Goal: Task Accomplishment & Management: Complete application form

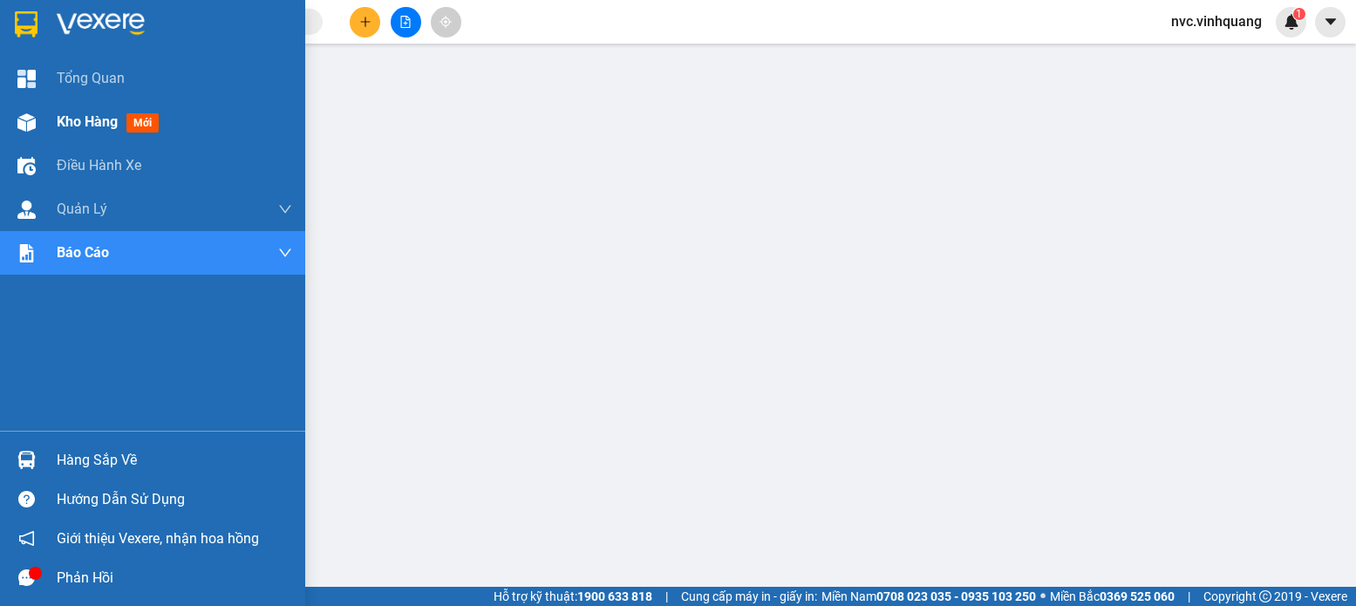
click at [34, 121] on img at bounding box center [26, 122] width 18 height 18
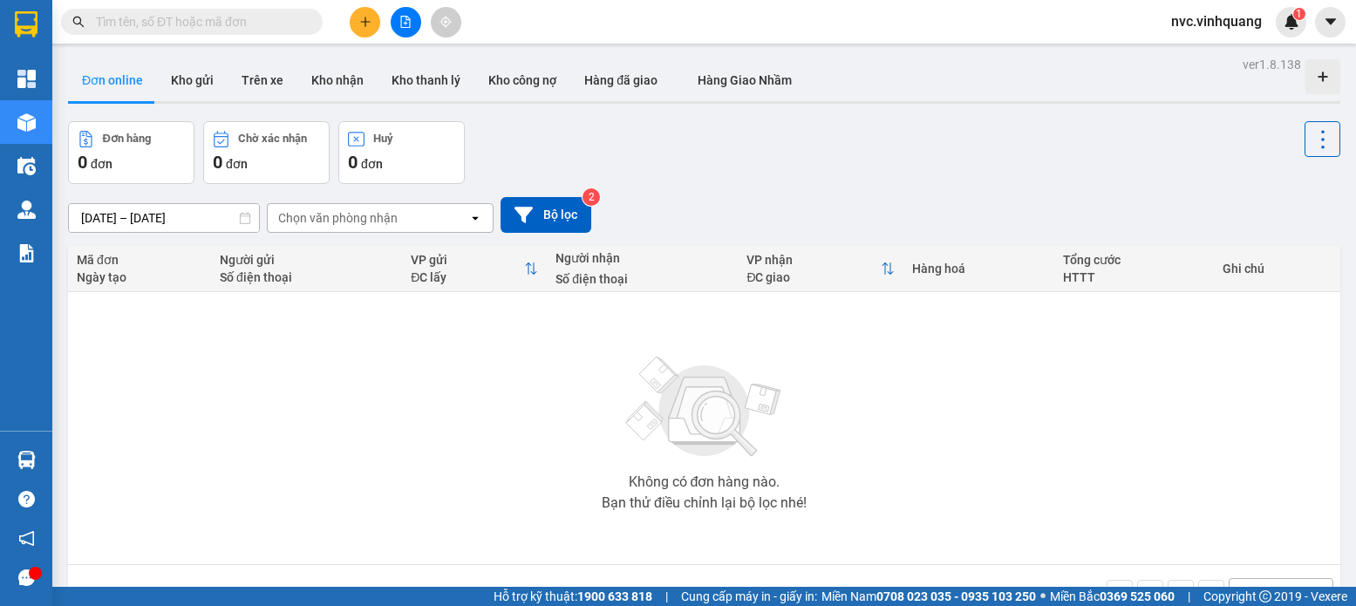
click at [179, 104] on div "Đơn online Kho gửi Trên xe Kho nhận Kho thanh lý Kho công nợ Hàng đã giao Hàng …" at bounding box center [704, 82] width 1272 height 46
click at [188, 88] on button "Kho gửi" at bounding box center [192, 80] width 71 height 42
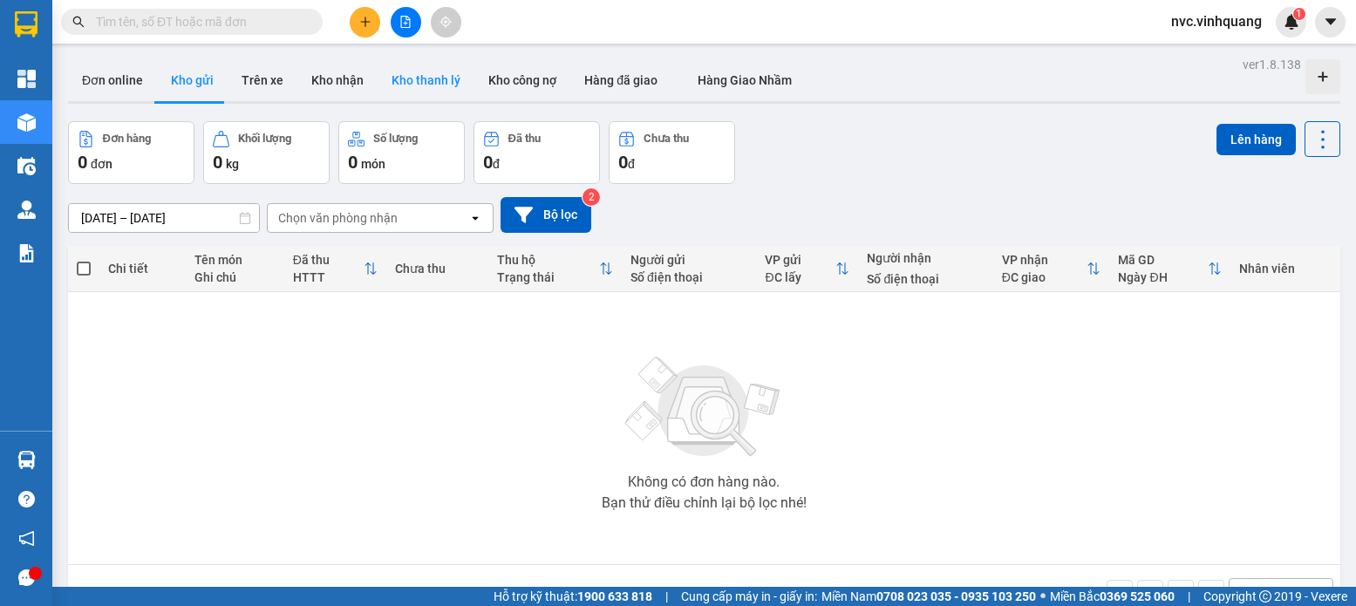
click at [406, 78] on button "Kho thanh lý" at bounding box center [426, 80] width 97 height 42
type input "08/08/2025 – 15/08/2025"
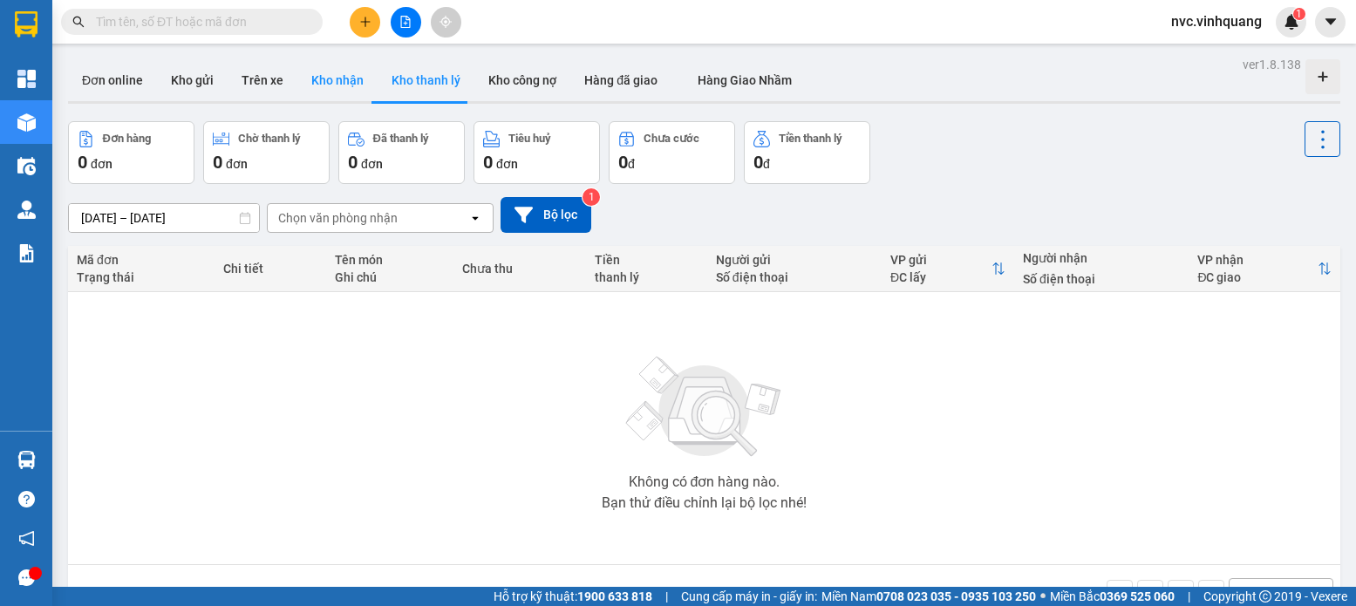
click at [345, 96] on button "Kho nhận" at bounding box center [337, 80] width 80 height 42
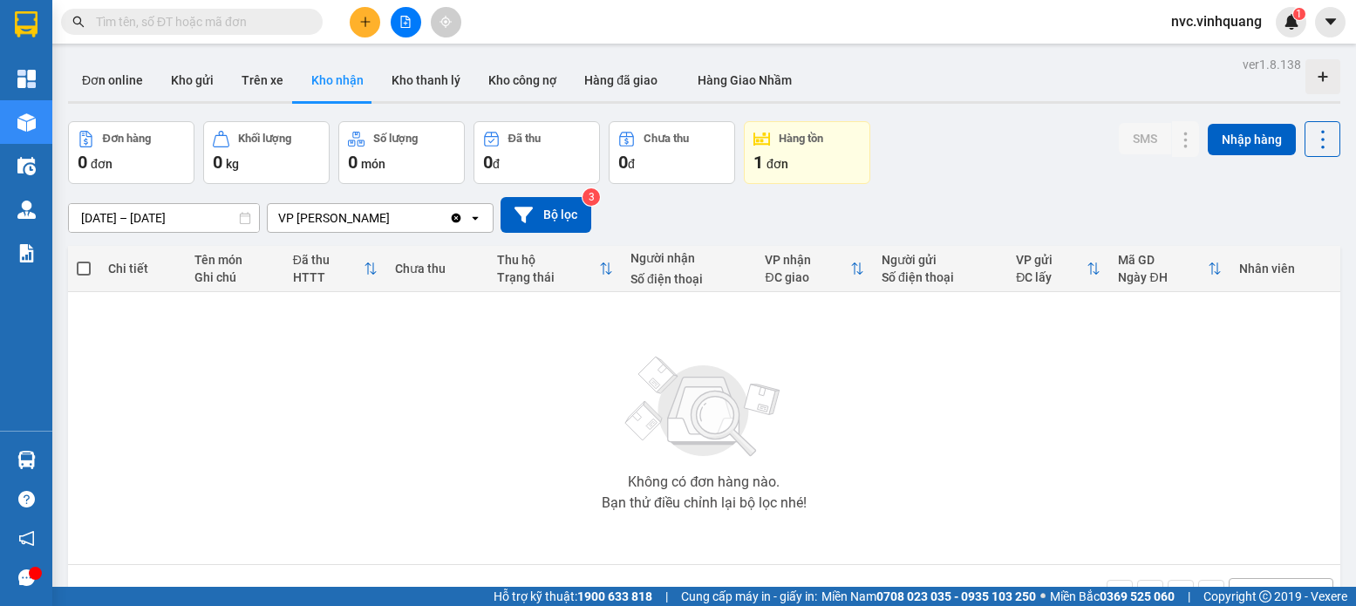
click at [780, 153] on div "1 đơn" at bounding box center [806, 162] width 107 height 24
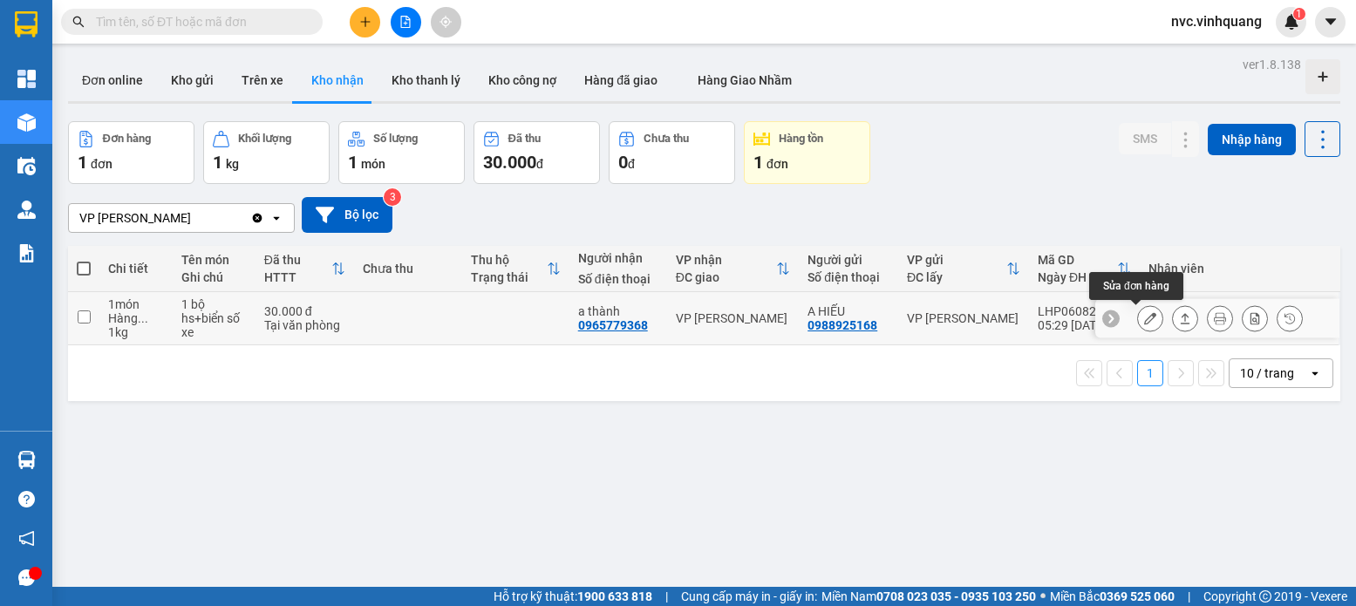
click at [1144, 323] on icon at bounding box center [1150, 318] width 12 height 12
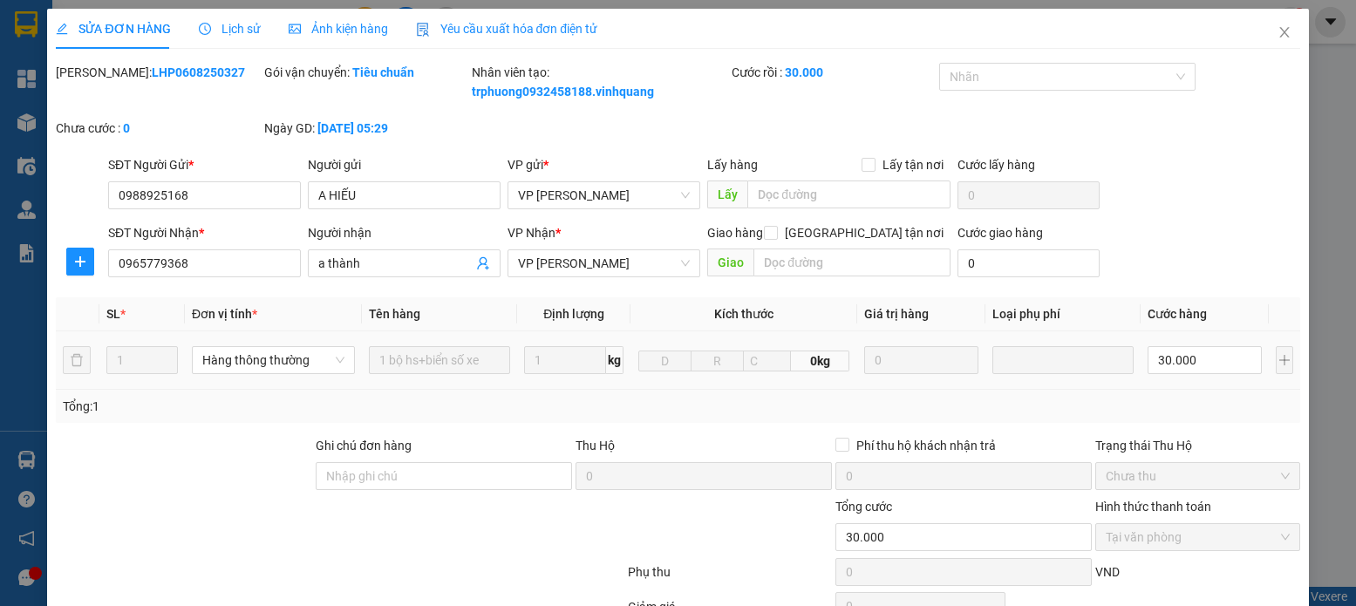
type input "0988925168"
type input "A HIẾU"
type input "0965779368"
type input "a thành"
type input "30.000"
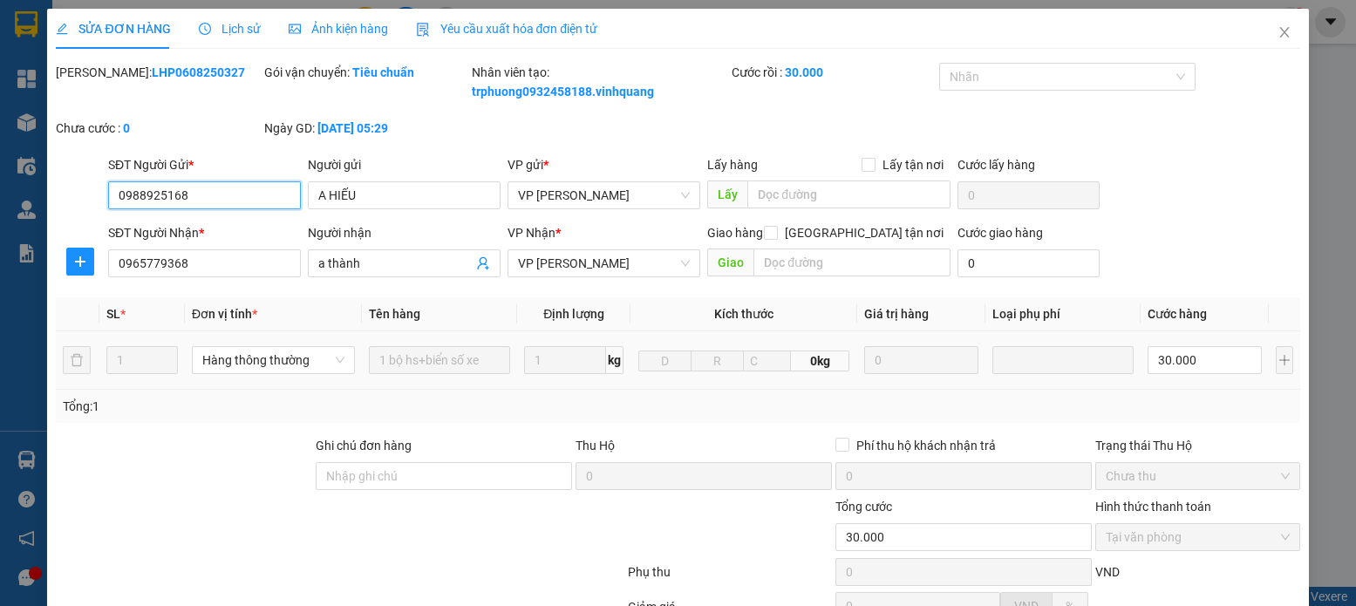
scroll to position [186, 0]
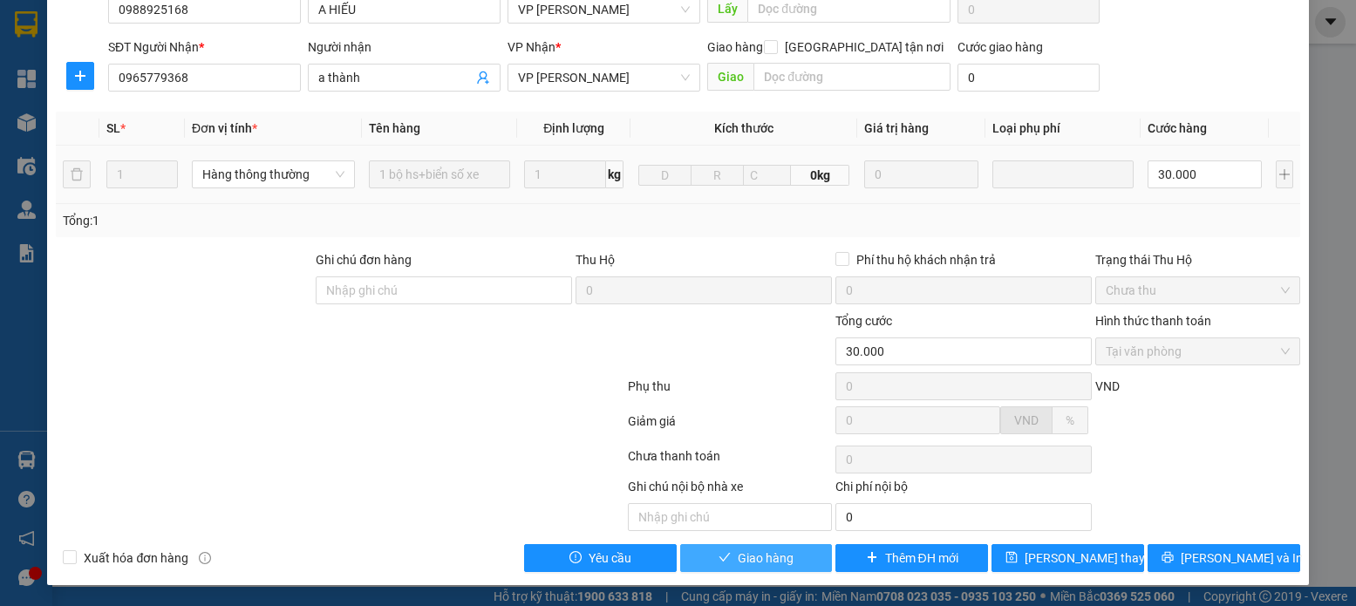
click at [719, 558] on icon "check" at bounding box center [725, 557] width 12 height 12
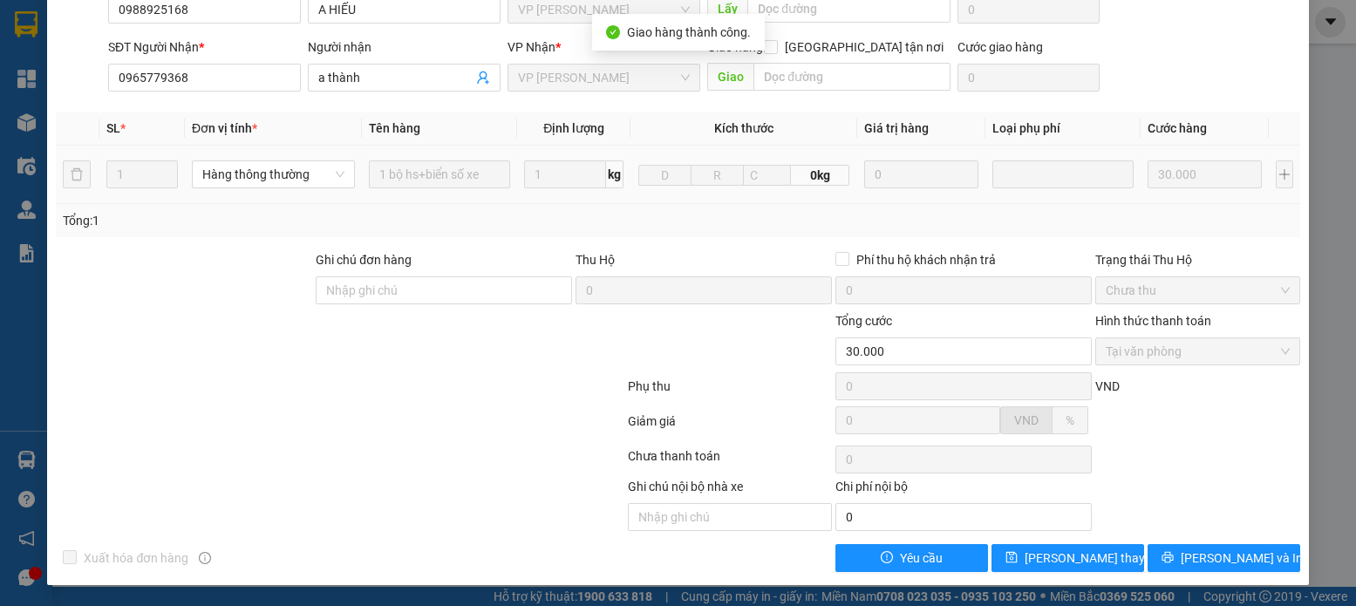
scroll to position [0, 0]
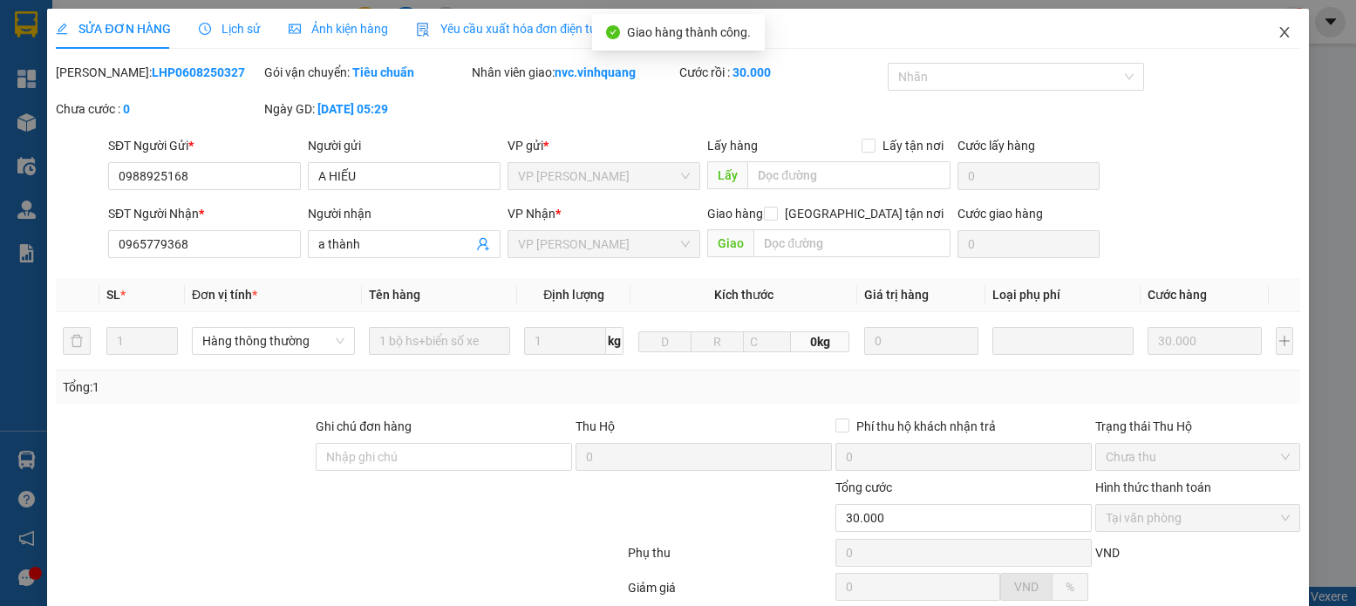
click at [1263, 29] on span "Close" at bounding box center [1284, 33] width 49 height 49
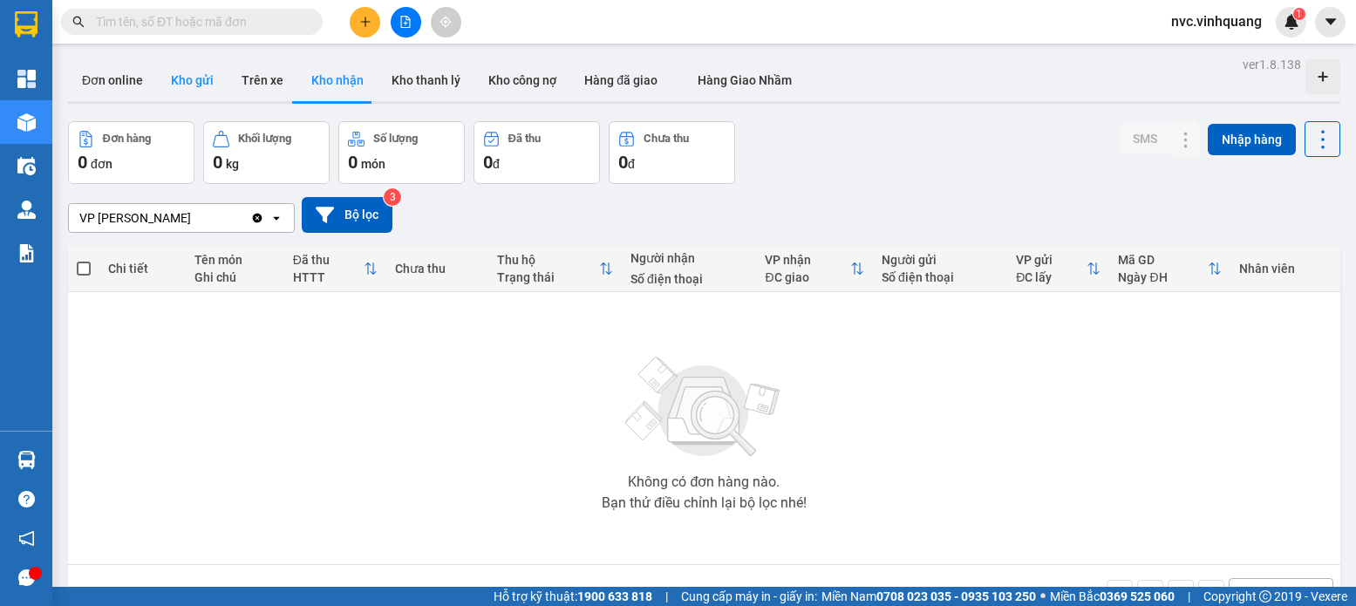
click at [175, 89] on button "Kho gửi" at bounding box center [192, 80] width 71 height 42
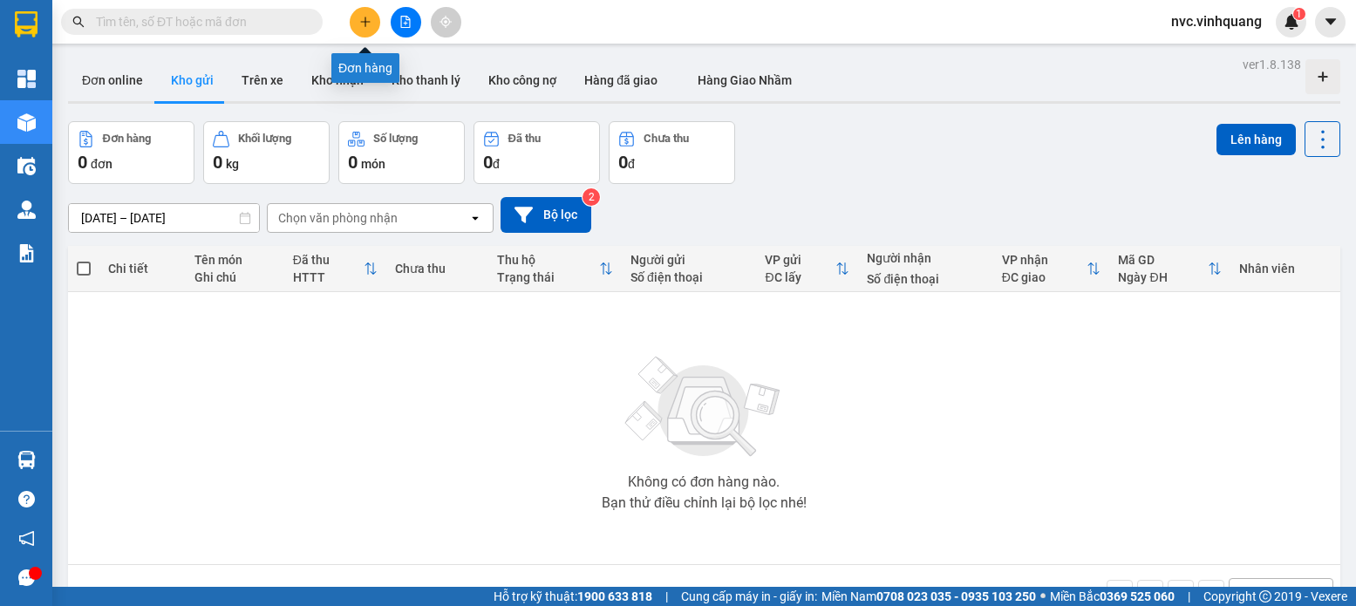
click at [372, 31] on button at bounding box center [365, 22] width 31 height 31
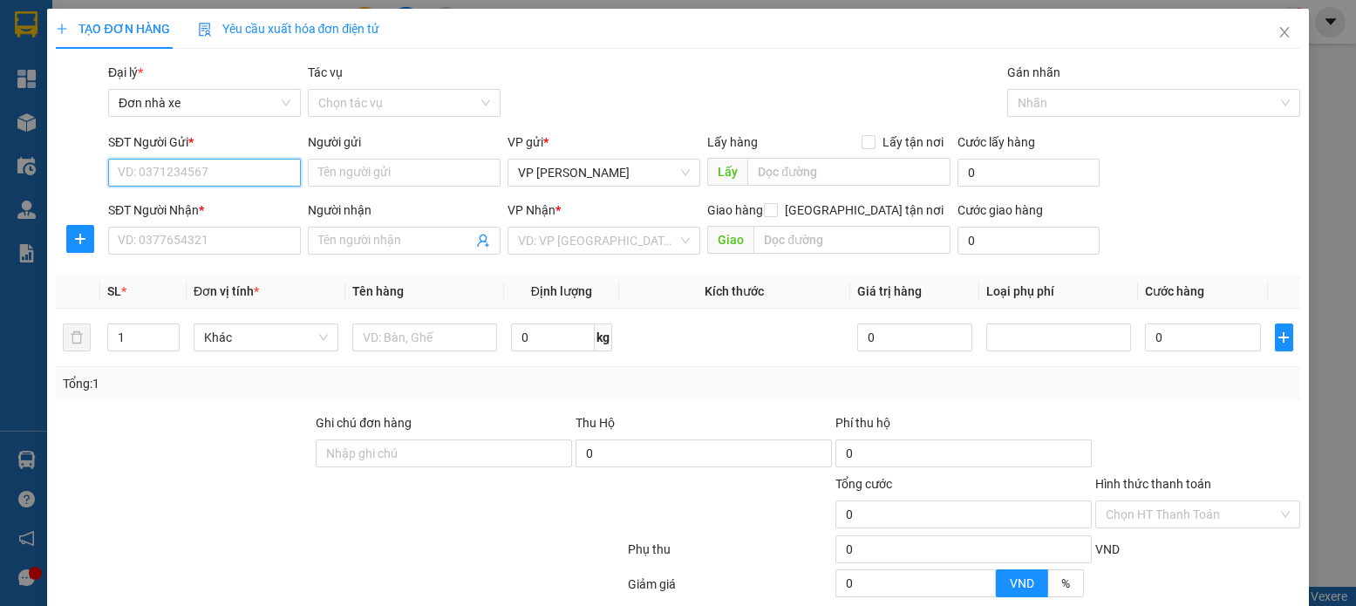
click at [227, 181] on input "SĐT Người Gửi *" at bounding box center [204, 173] width 193 height 28
click at [526, 335] on input "0" at bounding box center [553, 338] width 84 height 28
type input "5"
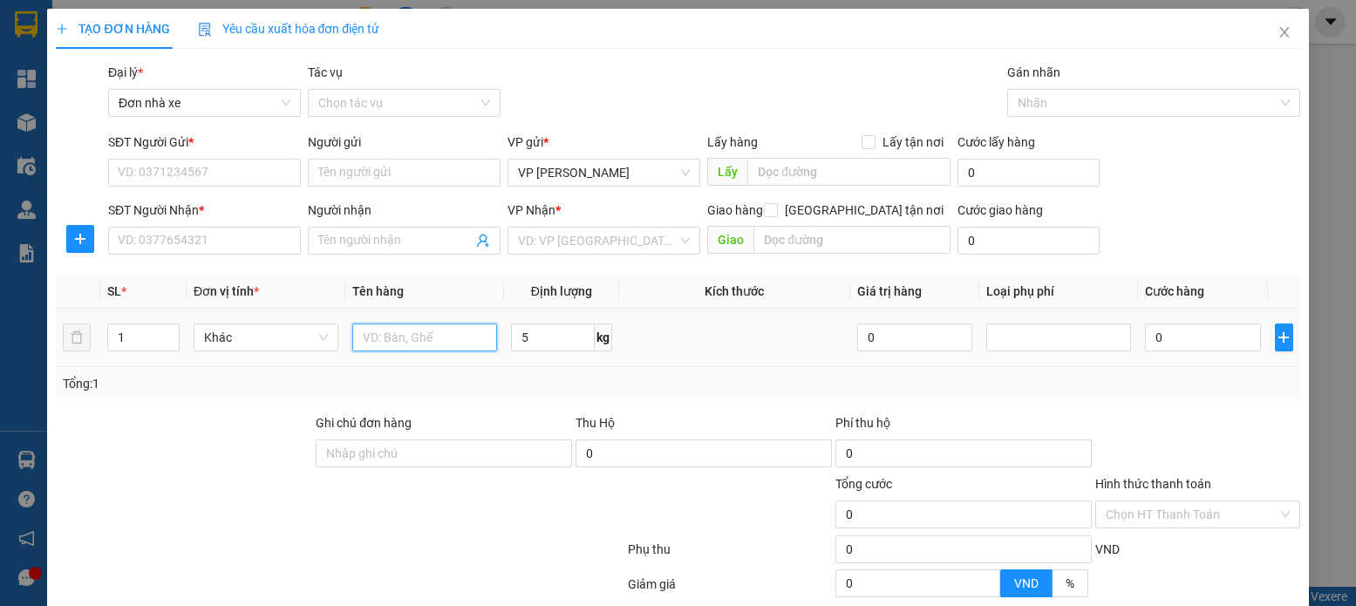
click at [426, 342] on input "text" at bounding box center [424, 338] width 145 height 28
type input "xốp vật tư y tế"
click at [519, 324] on input "5" at bounding box center [553, 338] width 84 height 28
click at [161, 187] on div "SĐT Người Gửi * VD: 0371234567" at bounding box center [204, 163] width 193 height 61
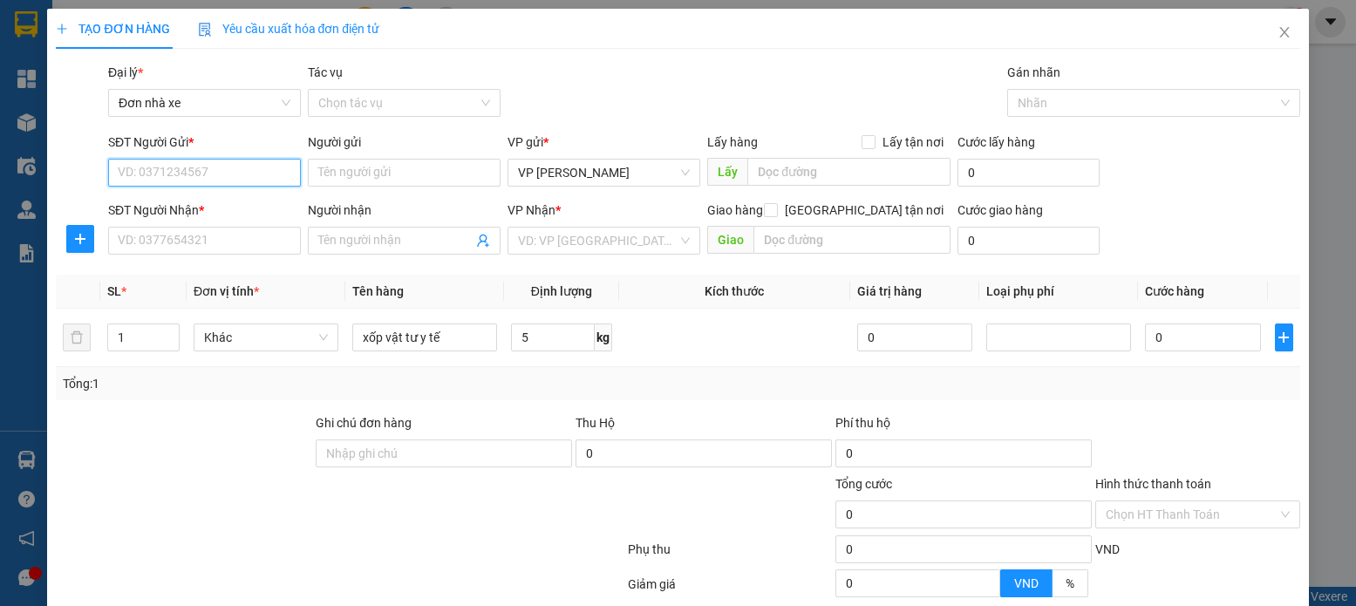
click at [166, 185] on input "SĐT Người Gửi *" at bounding box center [204, 173] width 193 height 28
type input "0914548038"
click at [171, 209] on div "0914548038 - ĐỨC" at bounding box center [216, 207] width 196 height 19
type input "ĐỨC"
type input "0966887680"
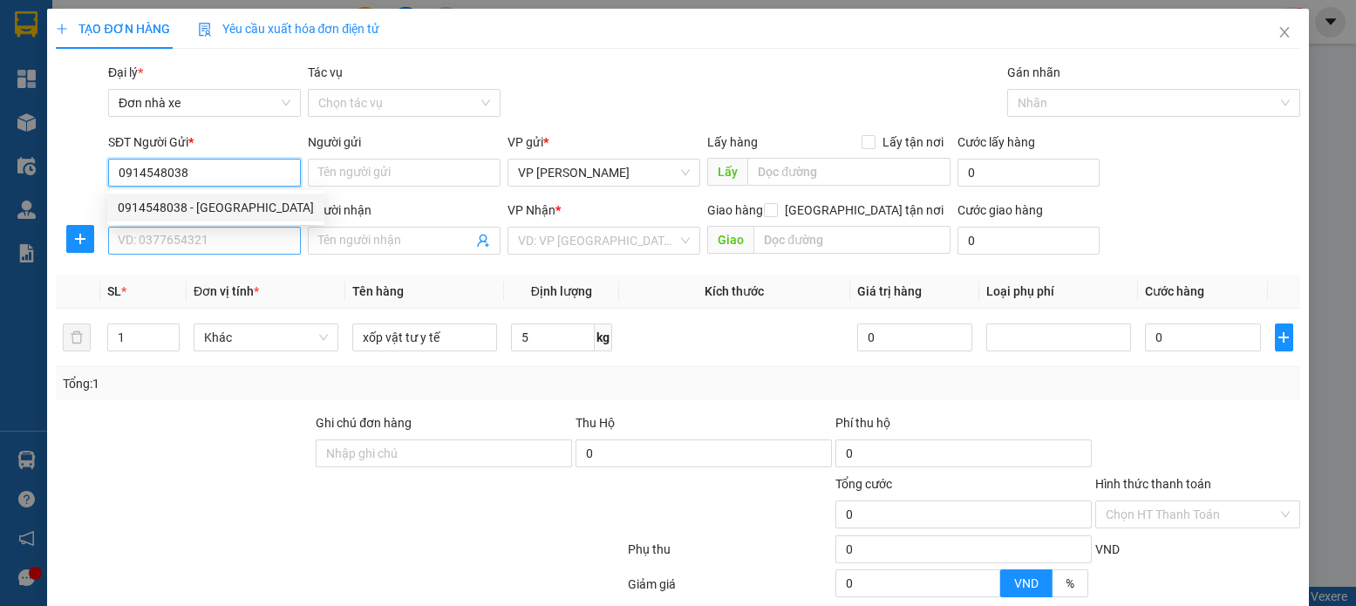
type input "thuý"
type input "0914548038"
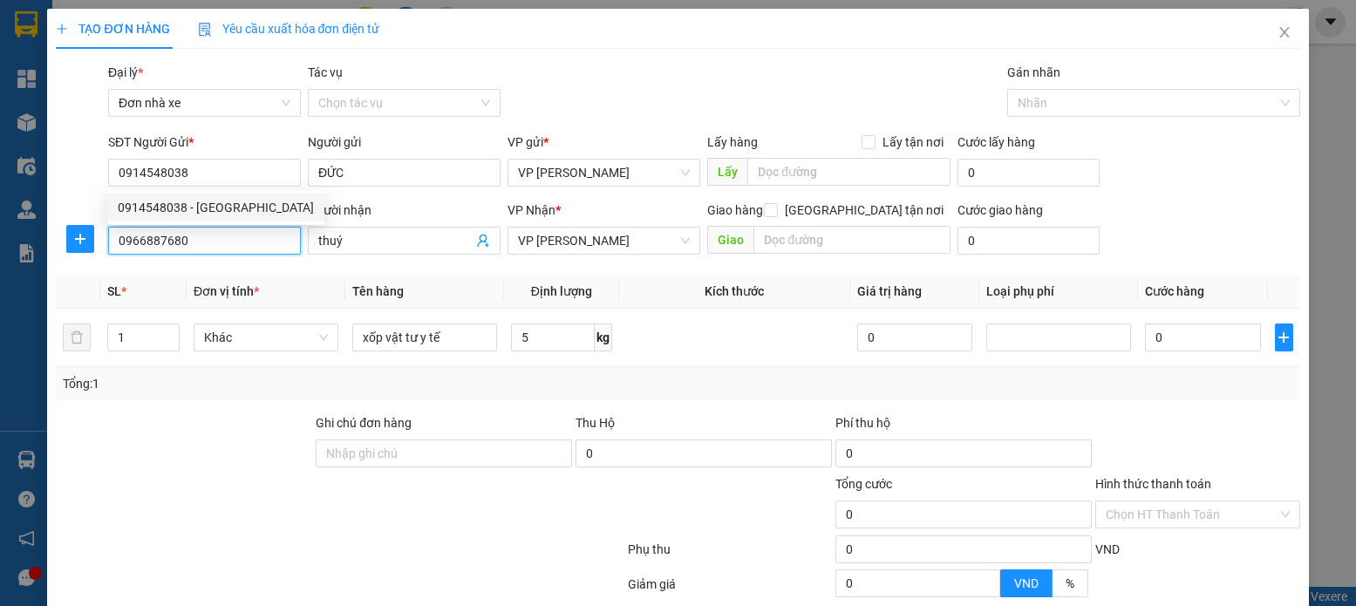
click at [178, 242] on input "0966887680" at bounding box center [204, 241] width 193 height 28
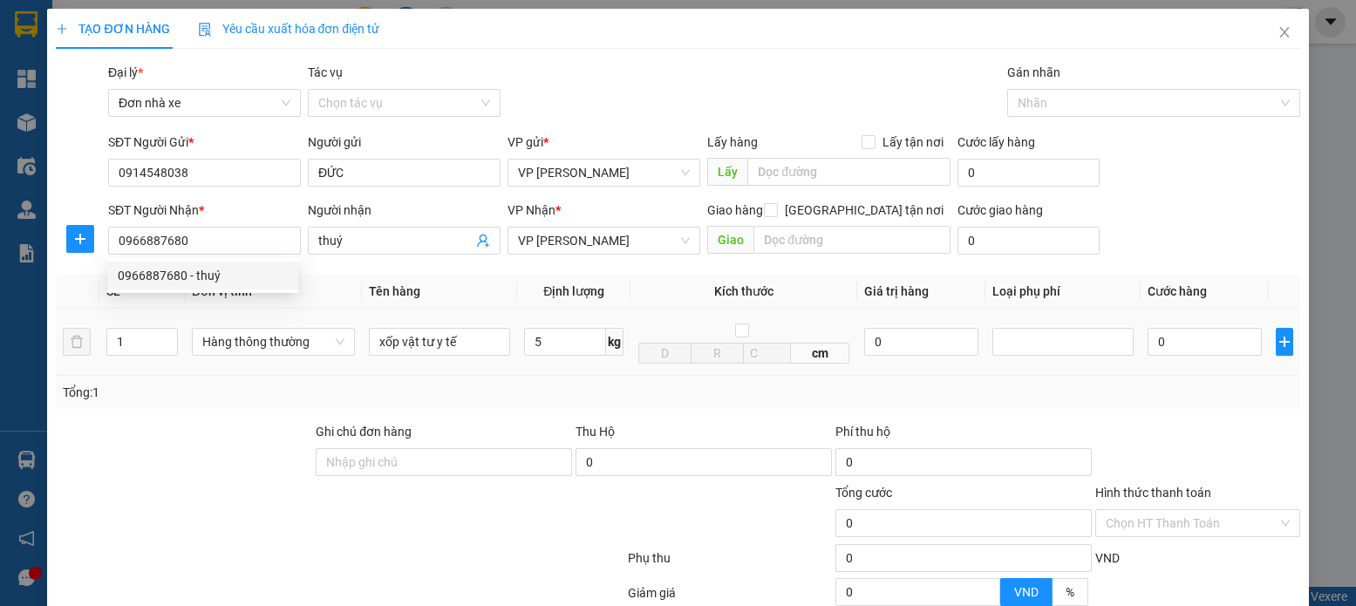
click at [576, 357] on div "5 kg" at bounding box center [573, 341] width 99 height 35
click at [599, 345] on input "5" at bounding box center [565, 342] width 82 height 28
click at [1223, 337] on input "0" at bounding box center [1204, 342] width 113 height 28
type input "30.000"
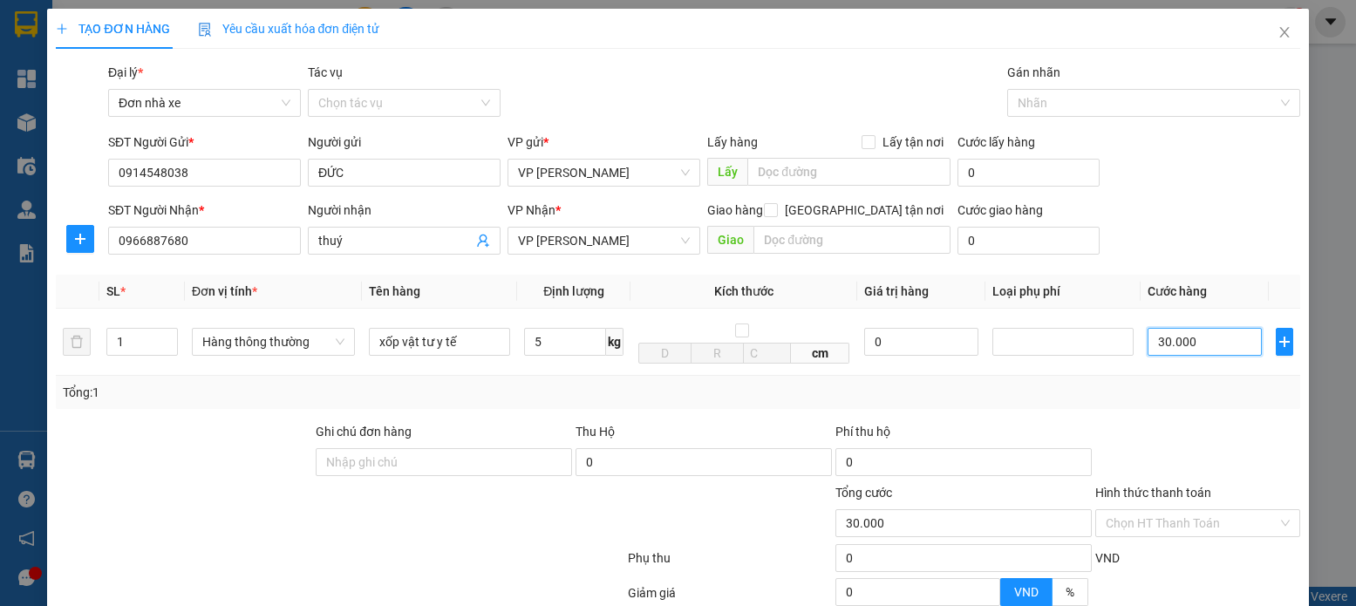
type input "30.000"
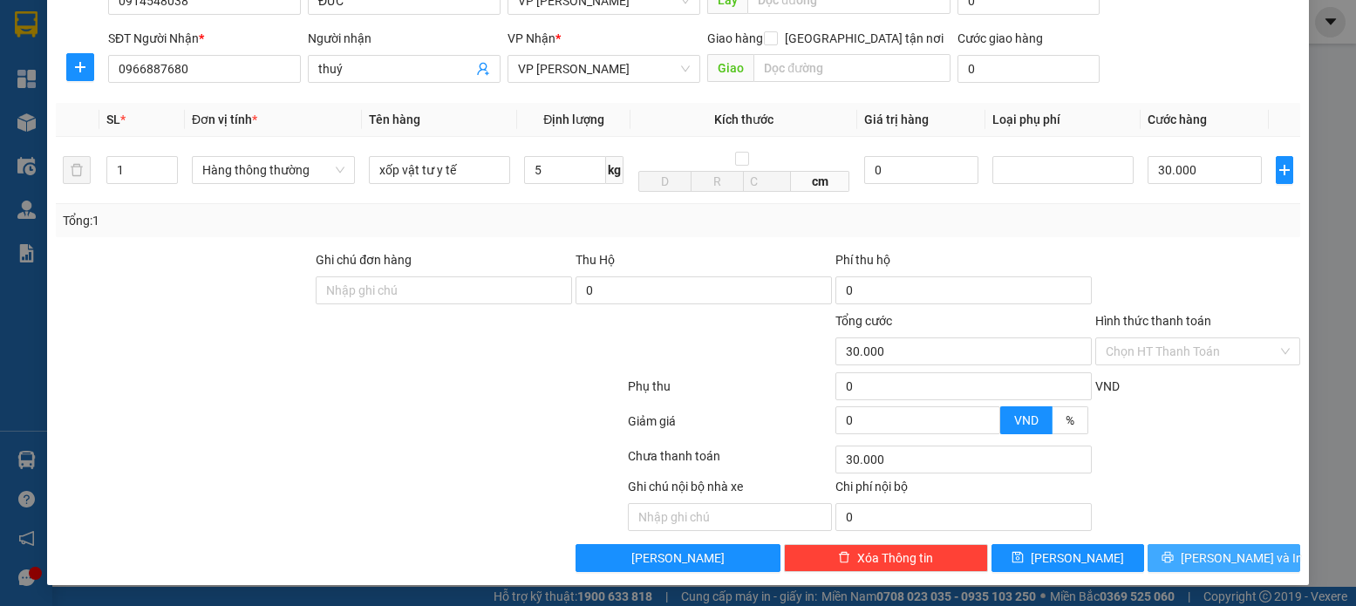
click at [1252, 562] on button "Lưu và In" at bounding box center [1224, 558] width 153 height 28
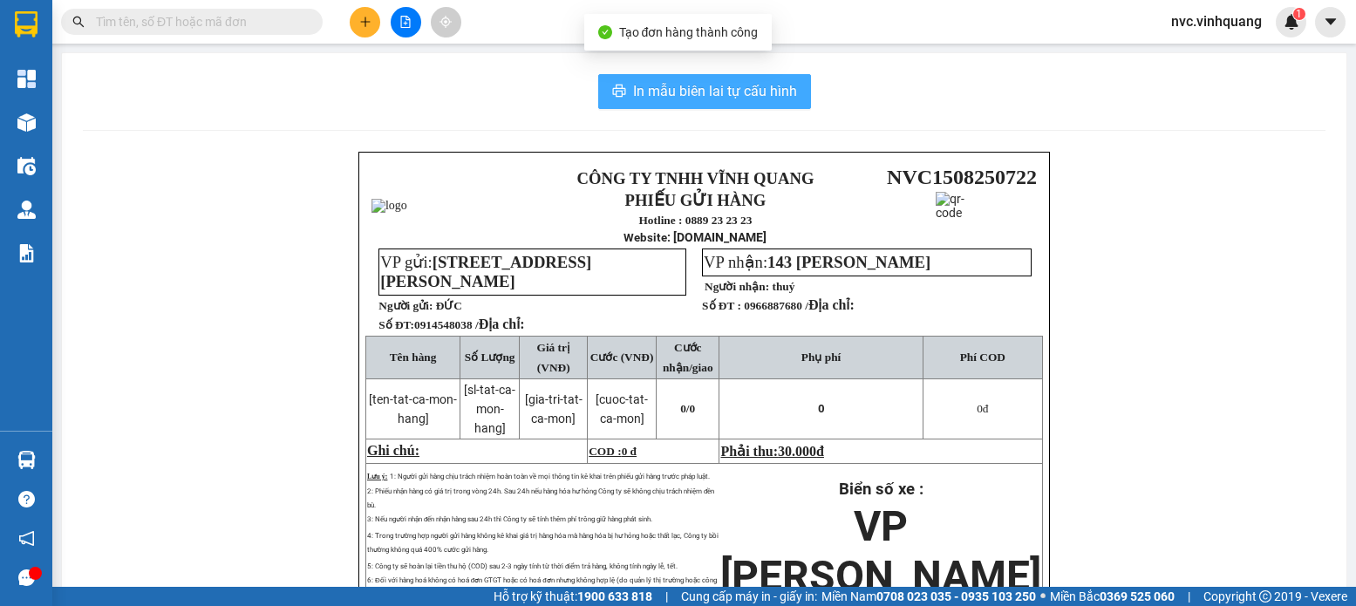
click at [704, 106] on button "In mẫu biên lai tự cấu hình" at bounding box center [704, 91] width 213 height 35
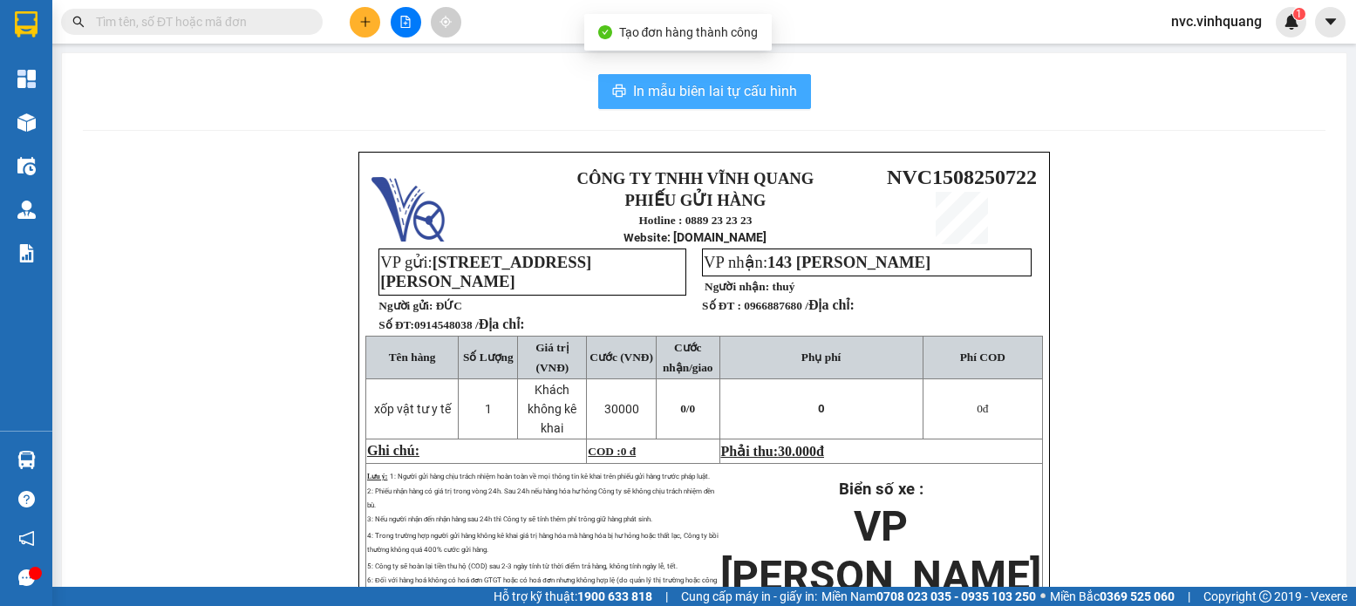
click at [705, 99] on span "In mẫu biên lai tự cấu hình" at bounding box center [715, 91] width 164 height 22
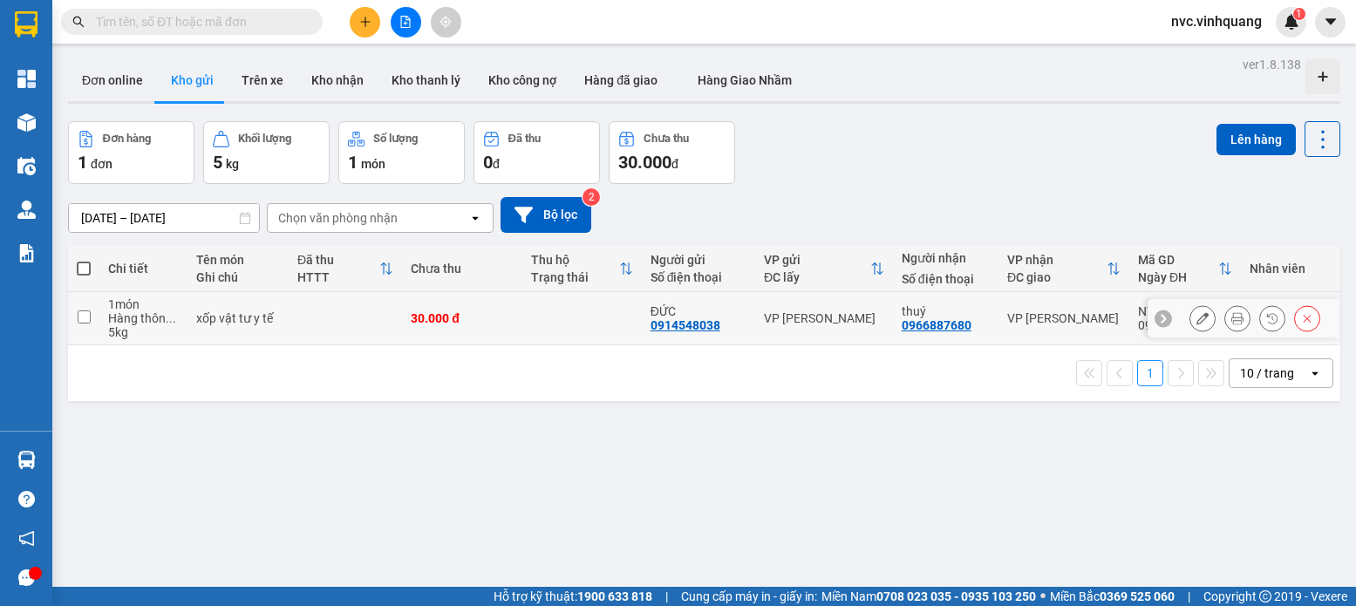
click at [357, 327] on td at bounding box center [345, 318] width 113 height 53
checkbox input "true"
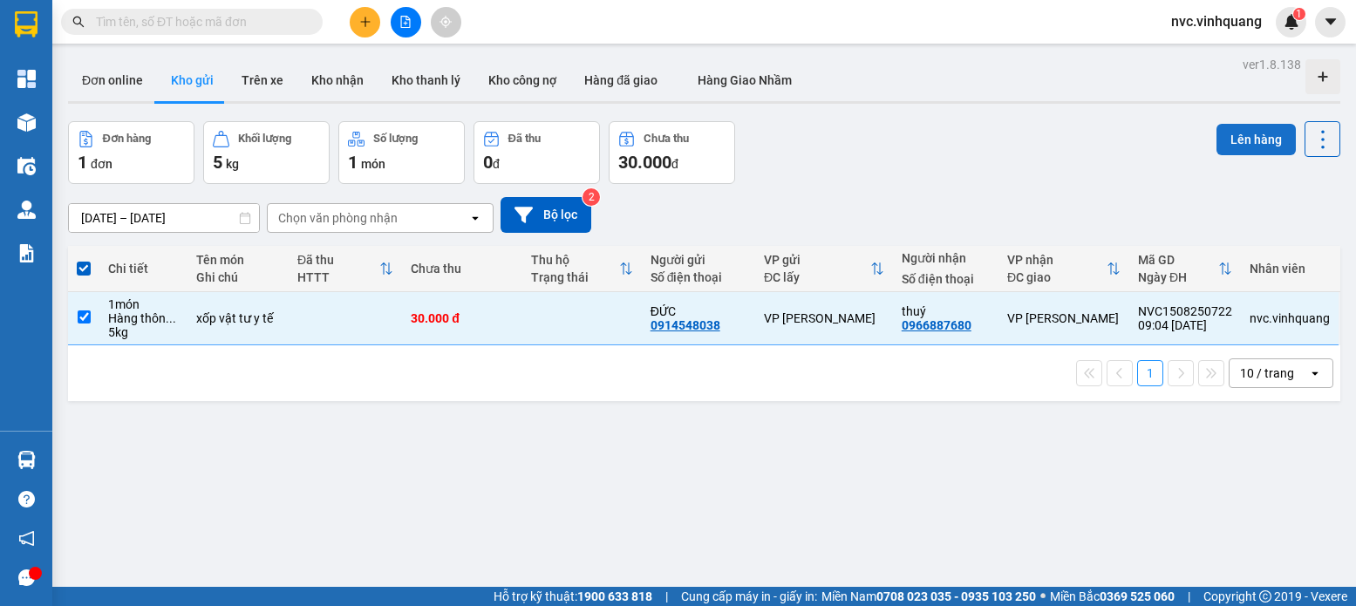
click at [1252, 146] on button "Lên hàng" at bounding box center [1255, 139] width 79 height 31
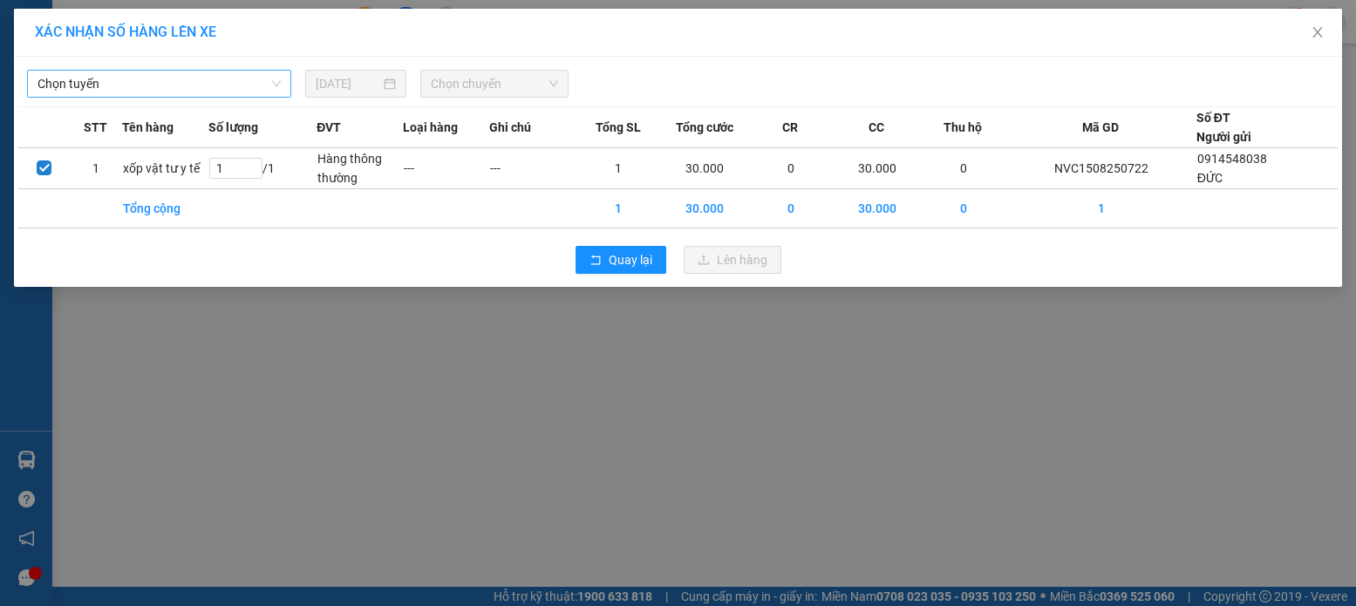
click at [212, 78] on span "Chọn tuyến" at bounding box center [158, 84] width 243 height 26
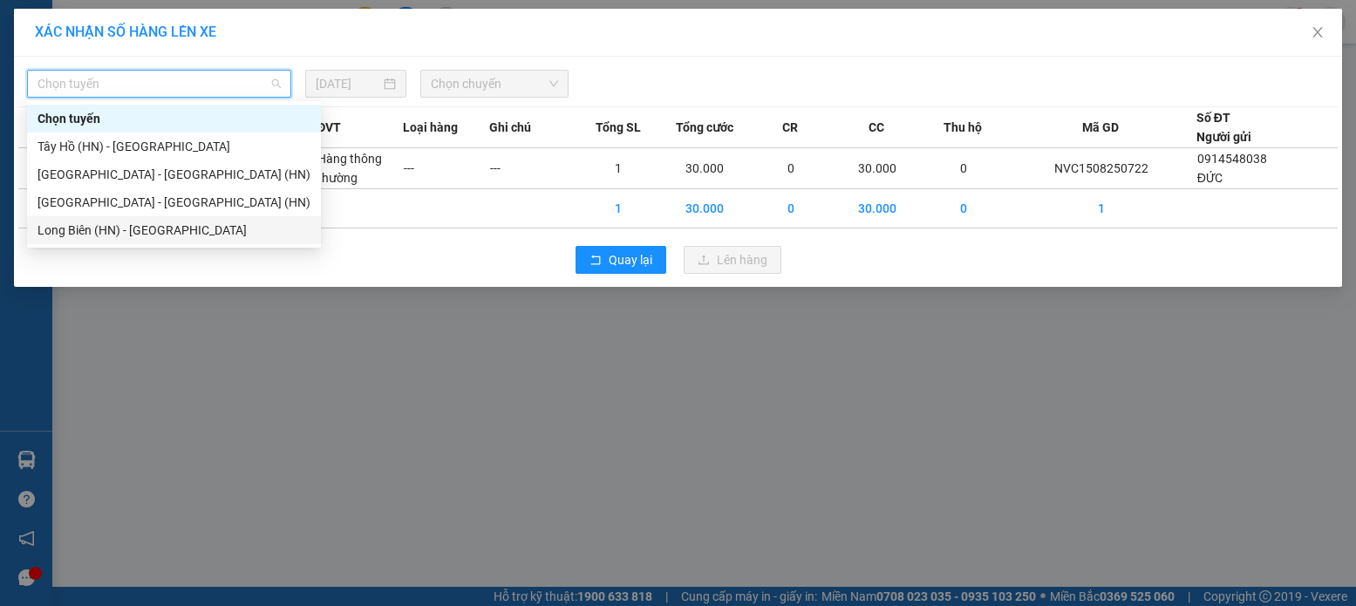
click at [103, 229] on div "Long Biên (HN) - Thanh Hóa" at bounding box center [173, 230] width 273 height 19
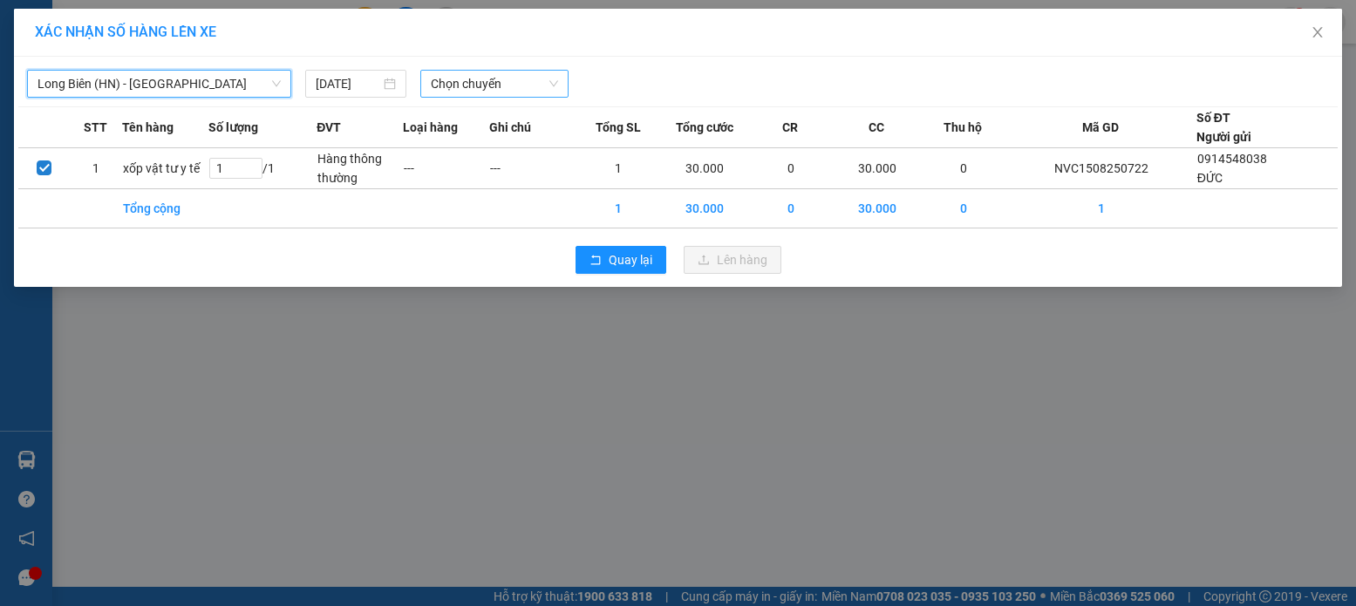
click at [471, 87] on span "Chọn chuyến" at bounding box center [494, 84] width 127 height 26
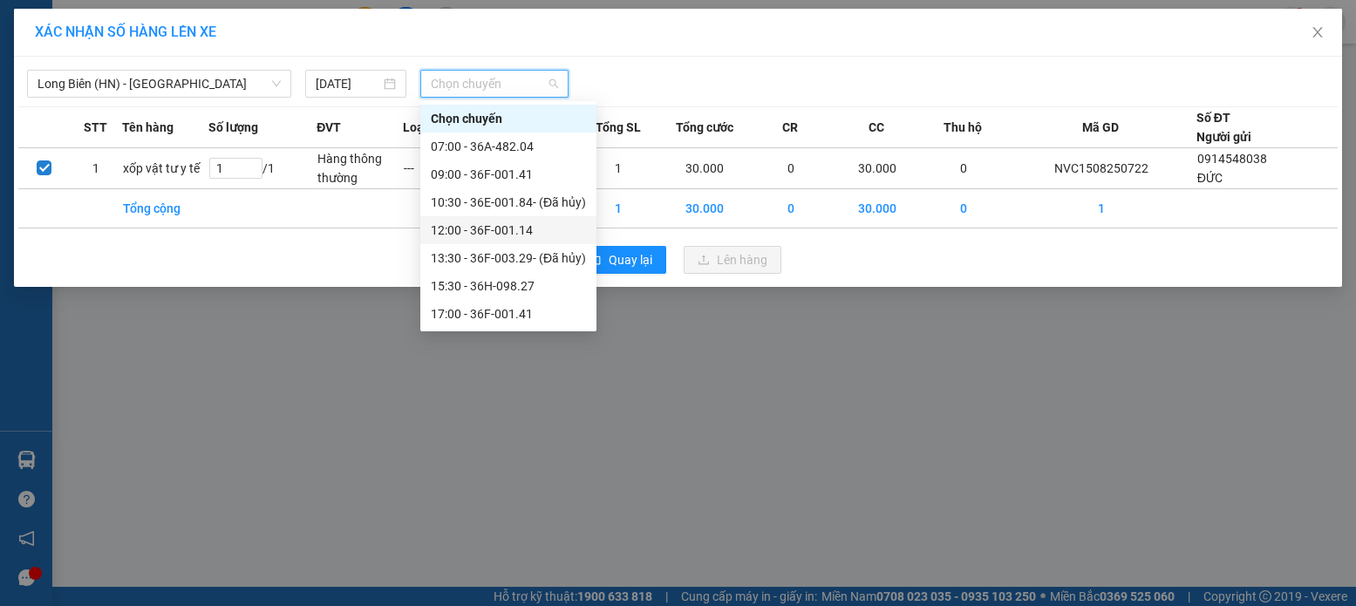
scroll to position [56, 0]
click at [539, 259] on div "17:00 - 36F-001.41" at bounding box center [508, 258] width 155 height 19
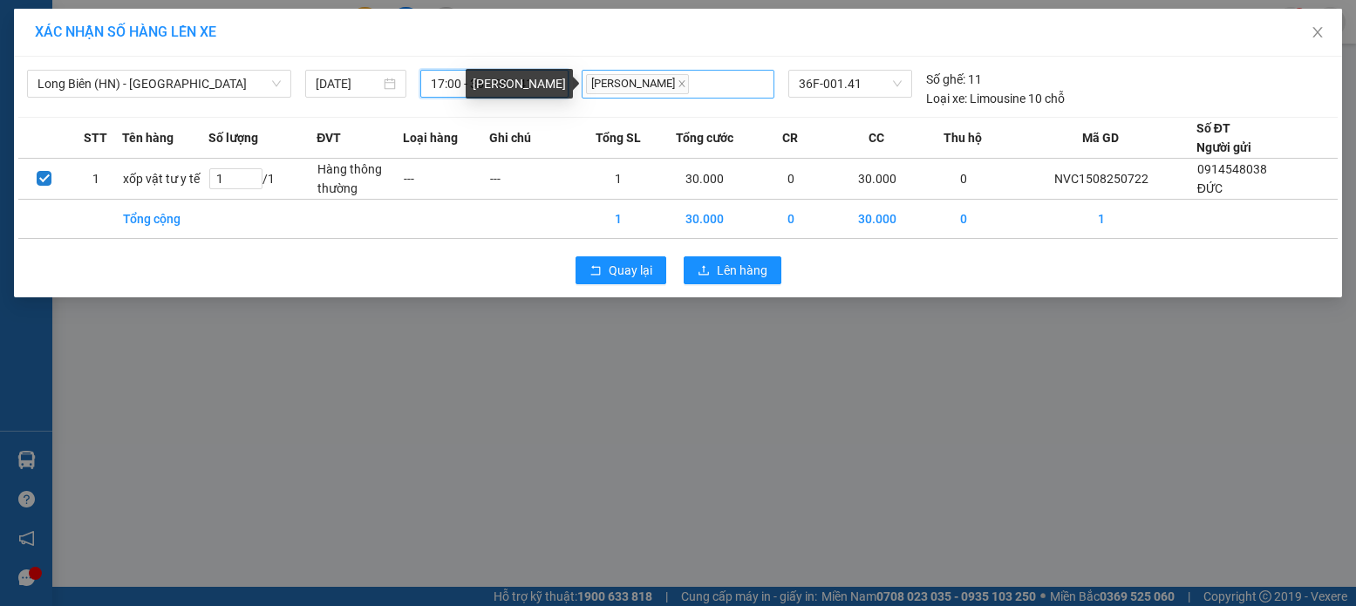
click at [652, 89] on span "Nguyễn Văn Huy" at bounding box center [637, 84] width 103 height 20
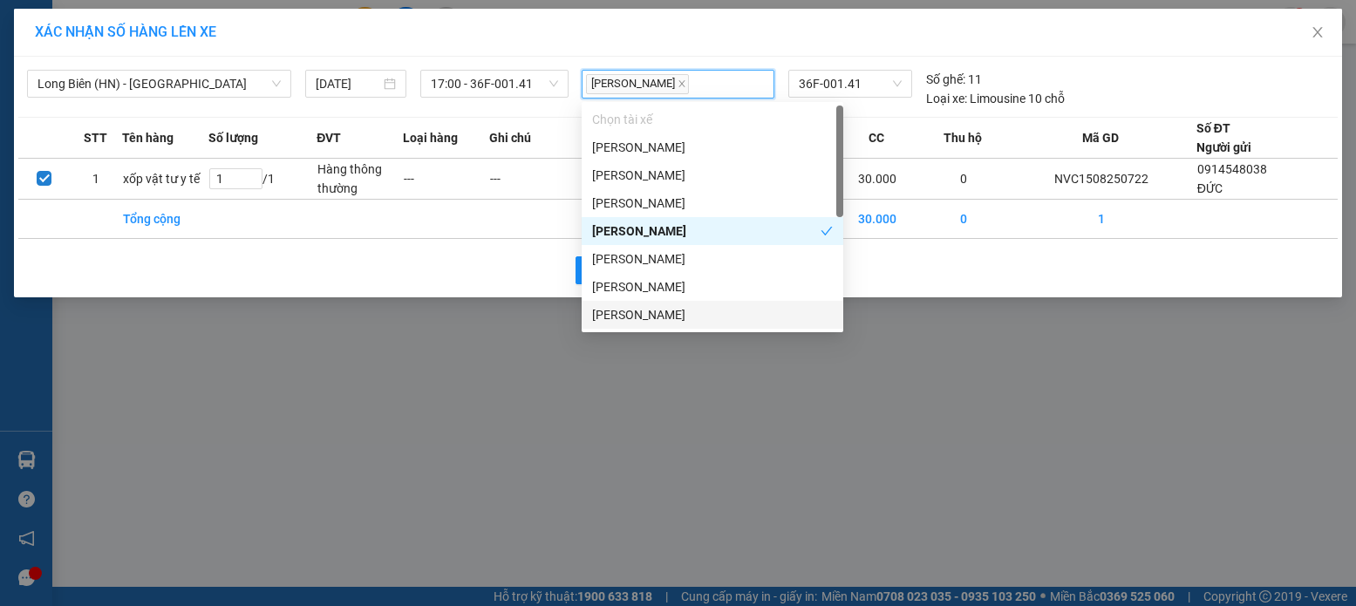
click at [617, 487] on div "XÁC NHẬN SỐ HÀNG LÊN XE Long Biên (HN) - Thanh Hóa 15/08/2025 17:00 - 36F-001.4…" at bounding box center [678, 303] width 1356 height 606
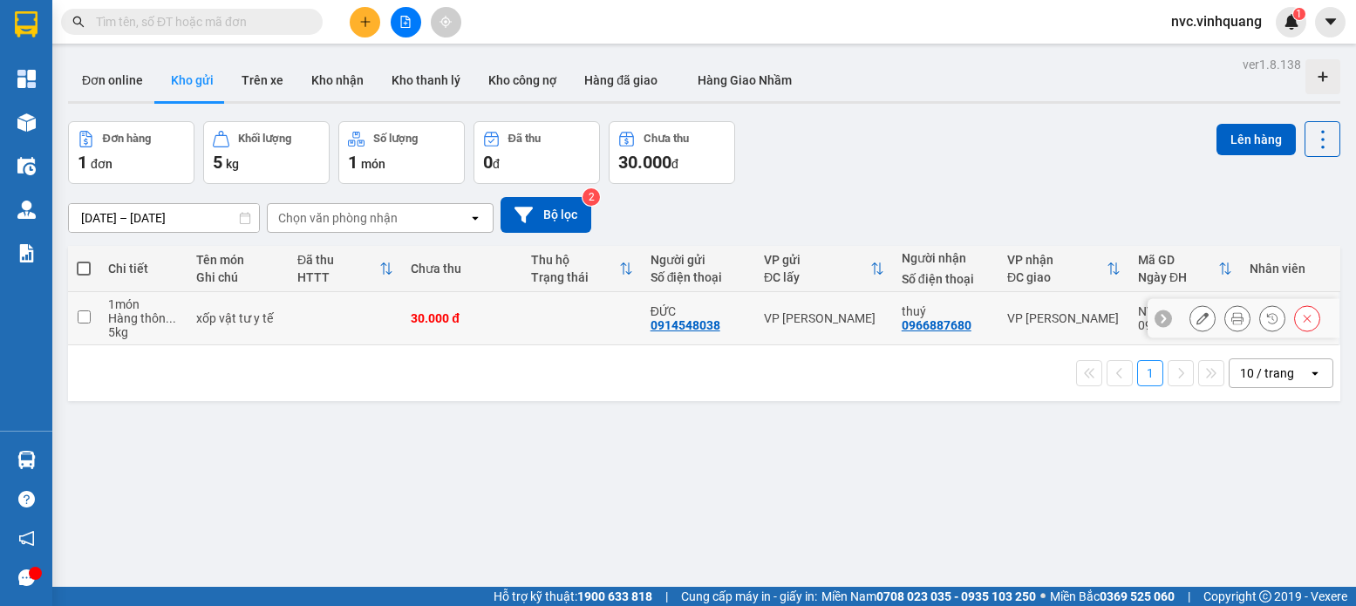
click at [331, 324] on td at bounding box center [345, 318] width 113 height 53
checkbox input "true"
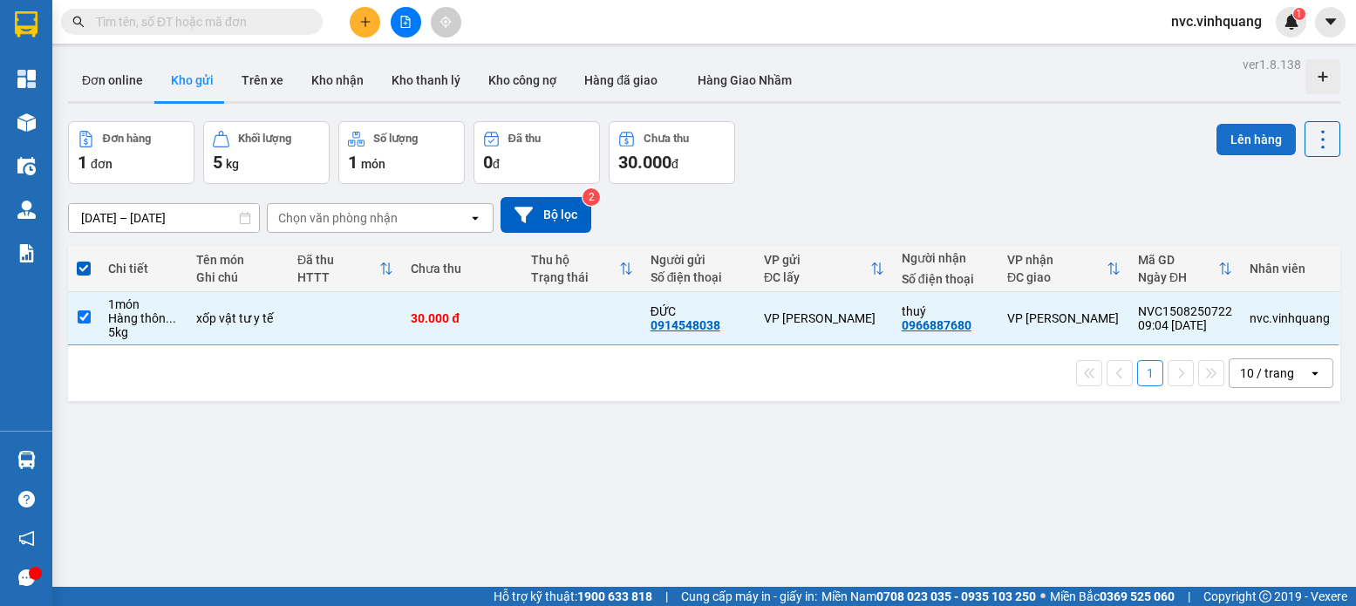
click at [1233, 132] on button "Lên hàng" at bounding box center [1255, 139] width 79 height 31
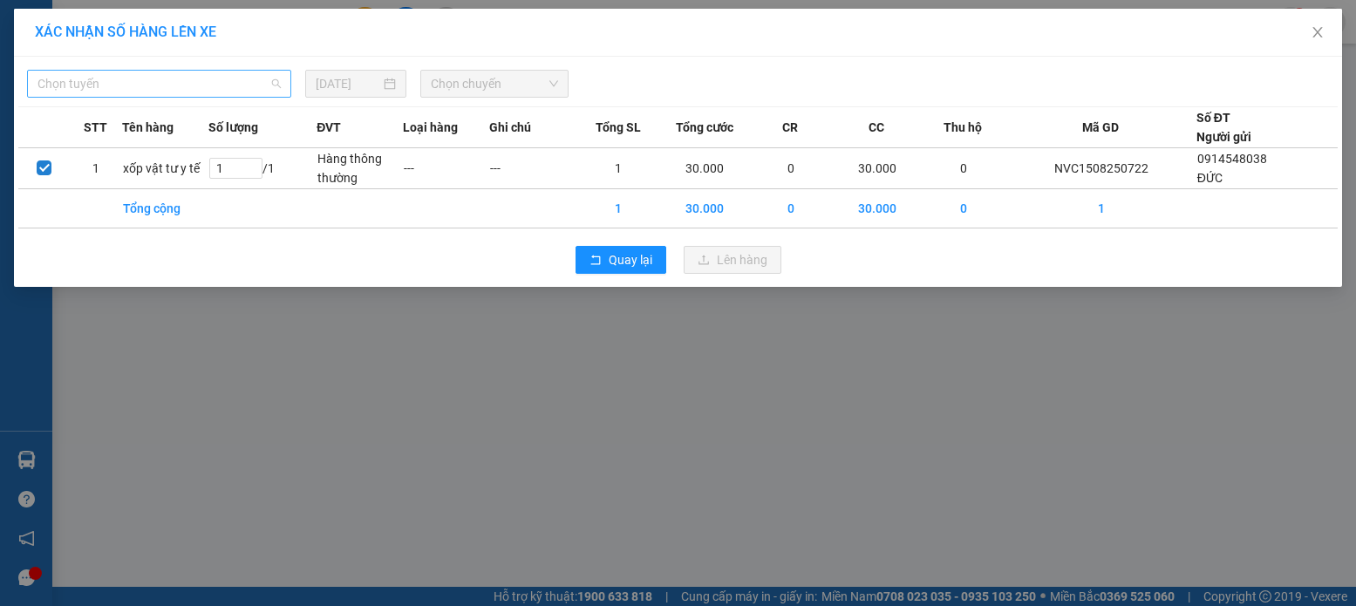
click at [95, 95] on span "Chọn tuyến" at bounding box center [158, 84] width 243 height 26
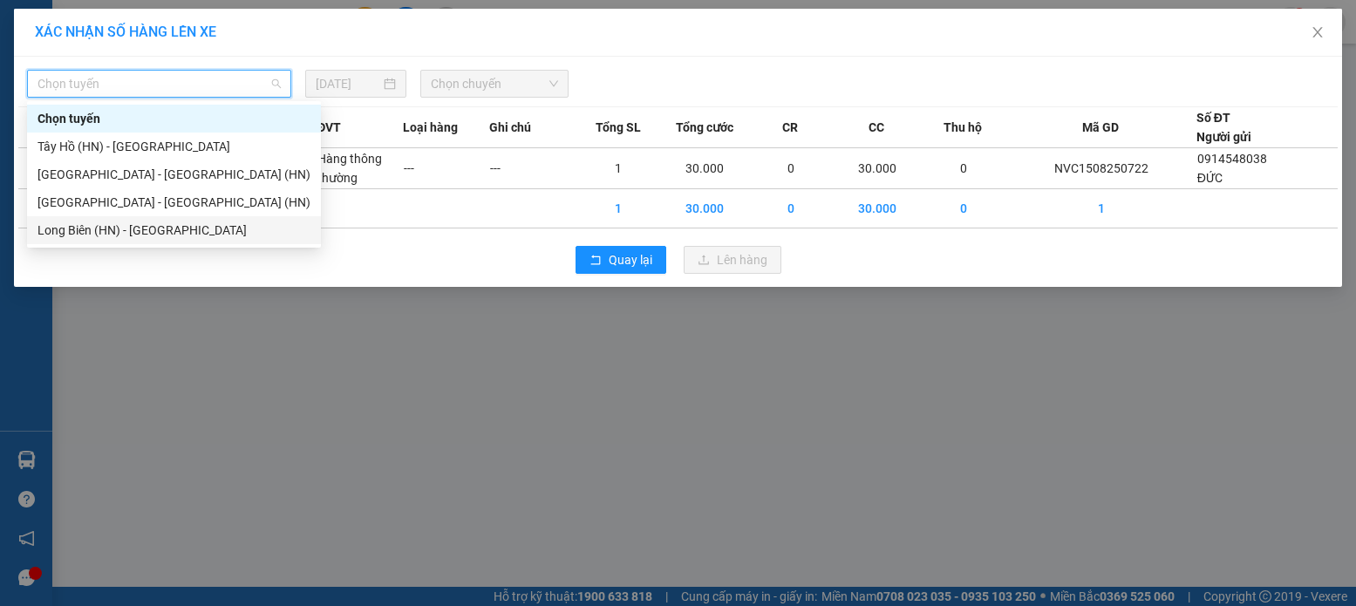
click at [123, 231] on div "Long Biên (HN) - Thanh Hóa" at bounding box center [173, 230] width 273 height 19
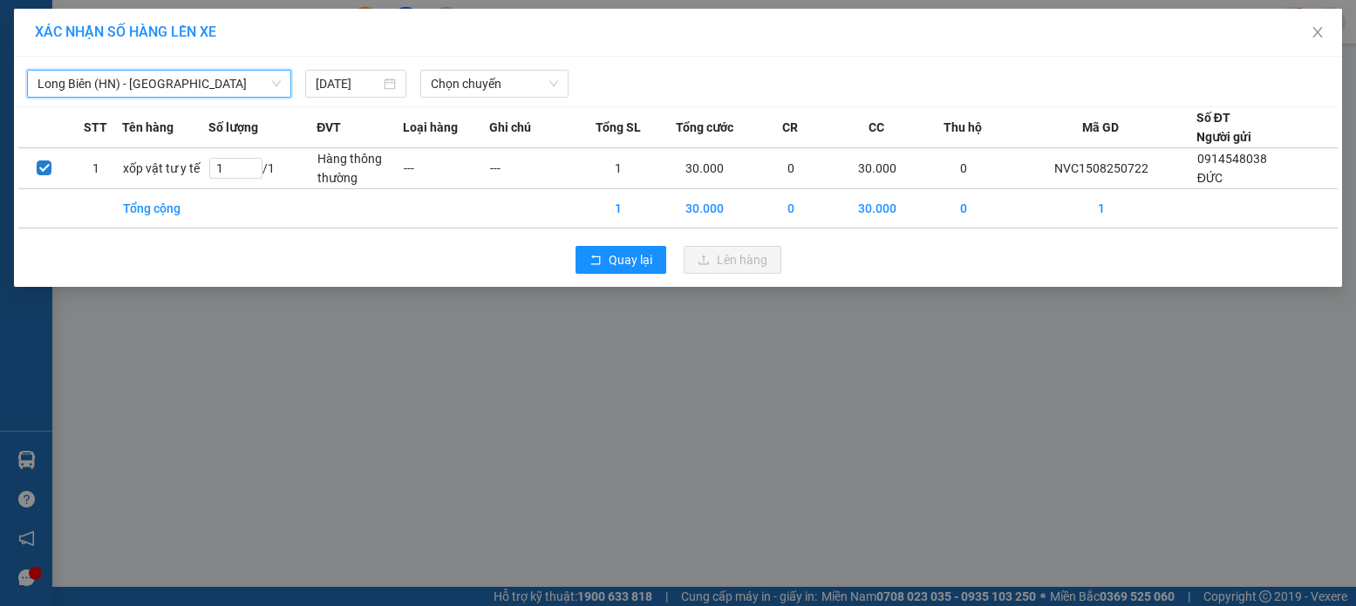
click at [470, 66] on div "Long Biên (HN) - Thanh Hóa Long Biên (HN) - Thanh Hóa 15/08/2025 Chọn chuyến" at bounding box center [677, 79] width 1319 height 37
click at [484, 85] on span "Chọn chuyến" at bounding box center [494, 84] width 127 height 26
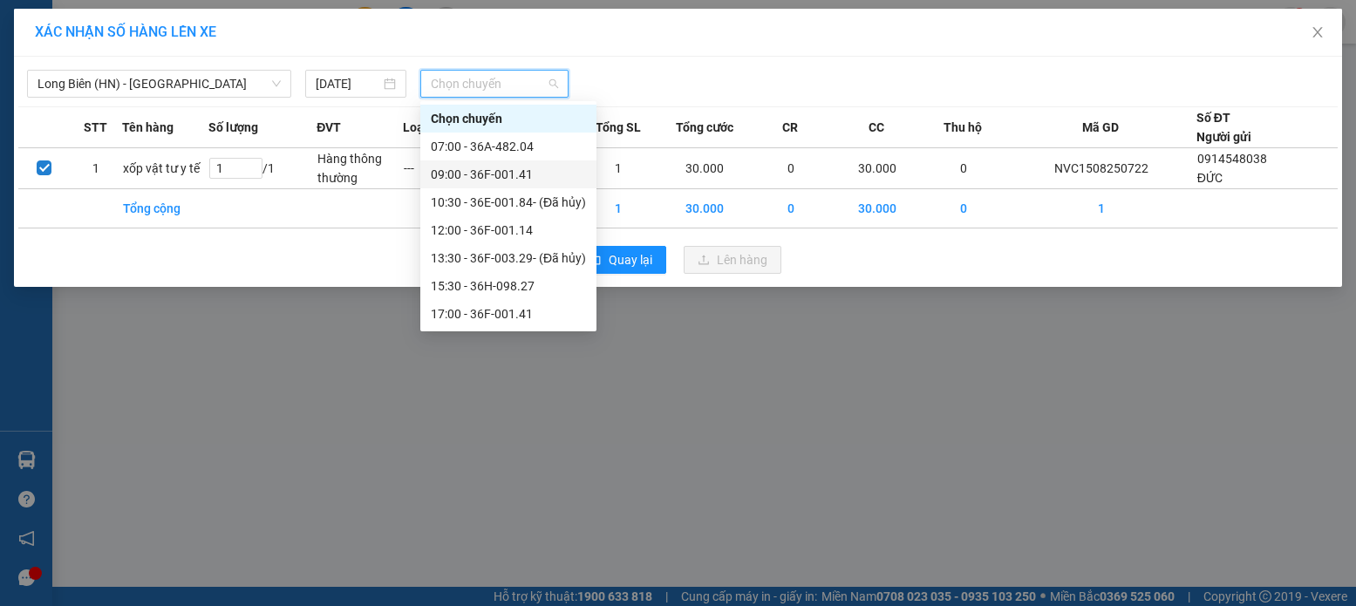
click at [485, 180] on div "09:00 - 36F-001.41" at bounding box center [508, 174] width 155 height 19
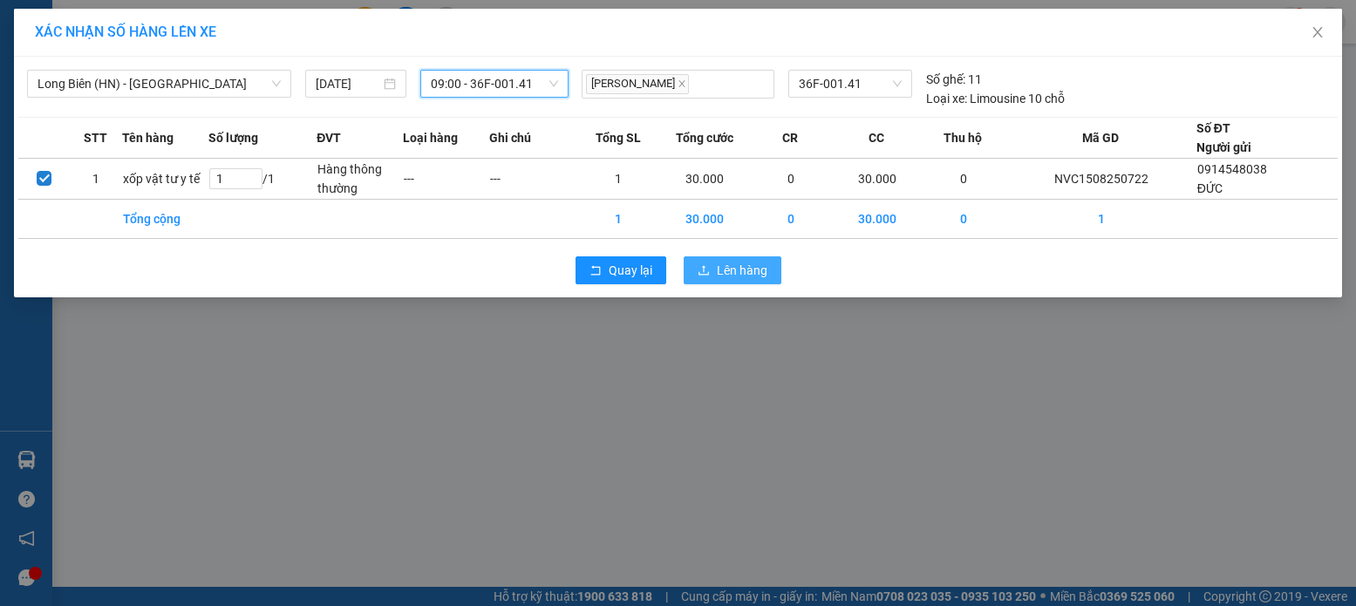
click at [726, 278] on span "Lên hàng" at bounding box center [742, 270] width 51 height 19
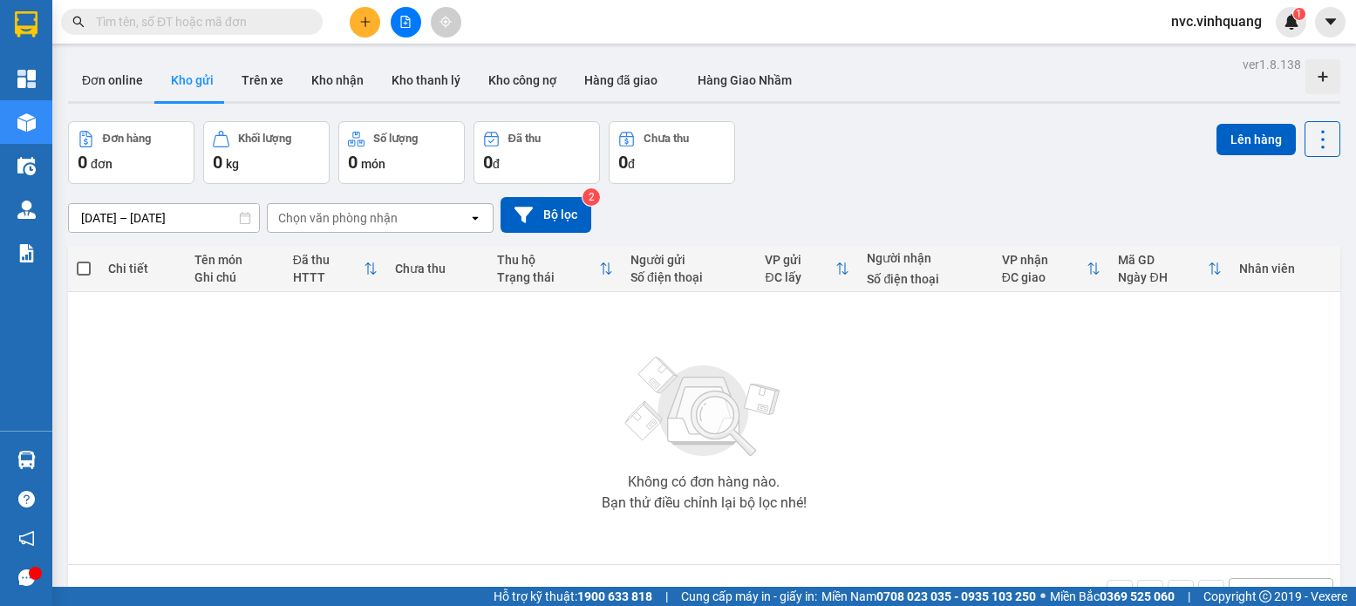
click at [269, 21] on input "text" at bounding box center [199, 21] width 206 height 19
